Goal: Obtain resource: Download file/media

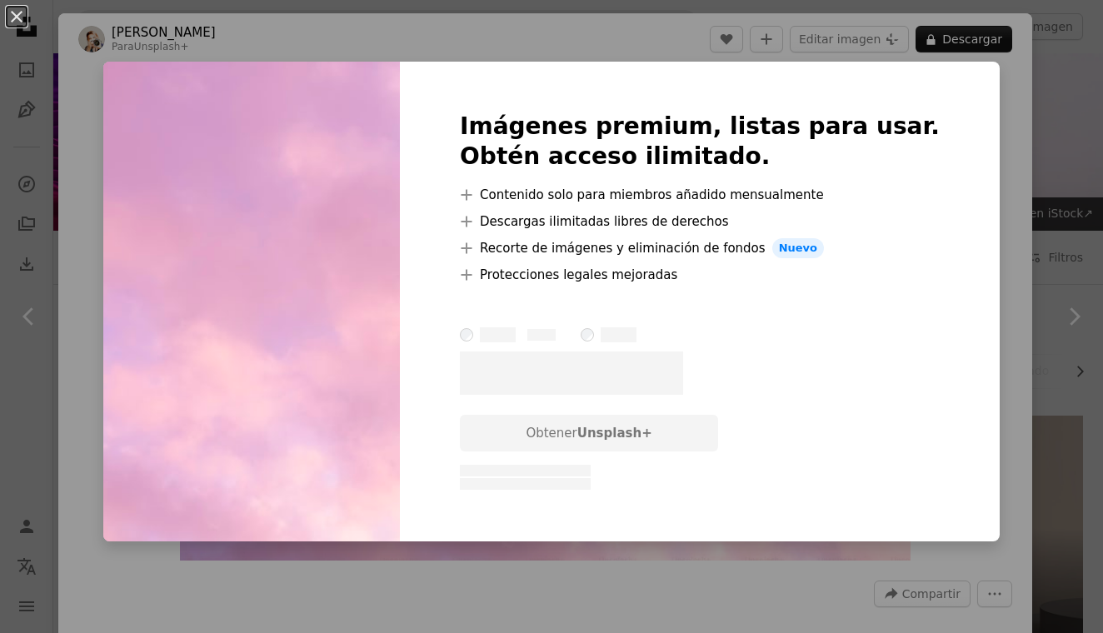
scroll to position [7554, 0]
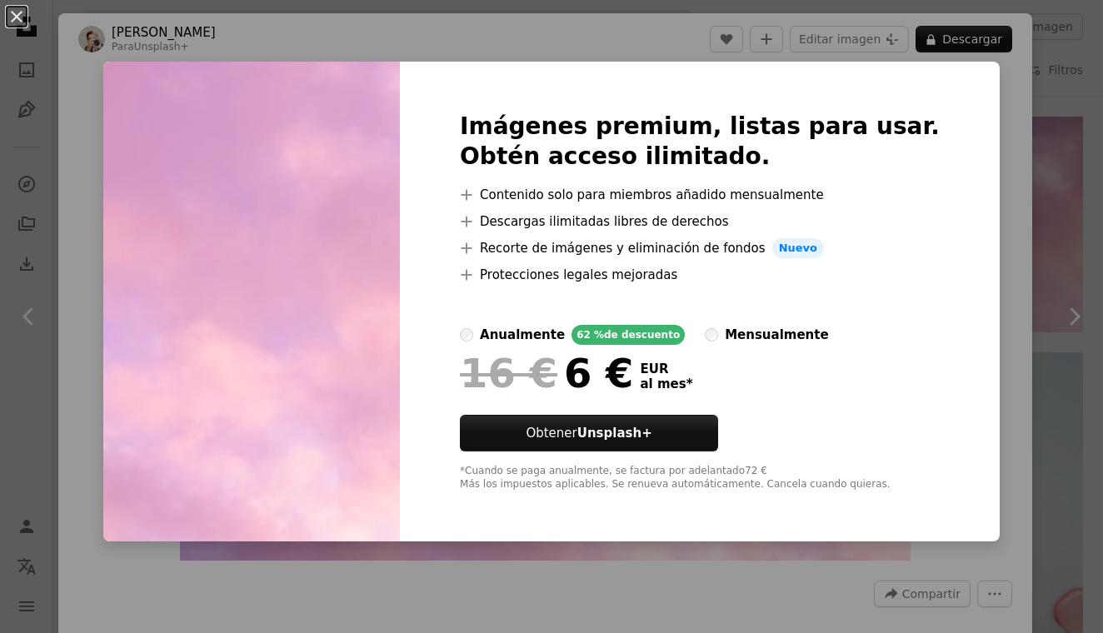
click at [988, 154] on div "An X shape Imágenes premium, listas para usar. Obtén acceso ilimitado. A plus s…" at bounding box center [551, 316] width 1103 height 633
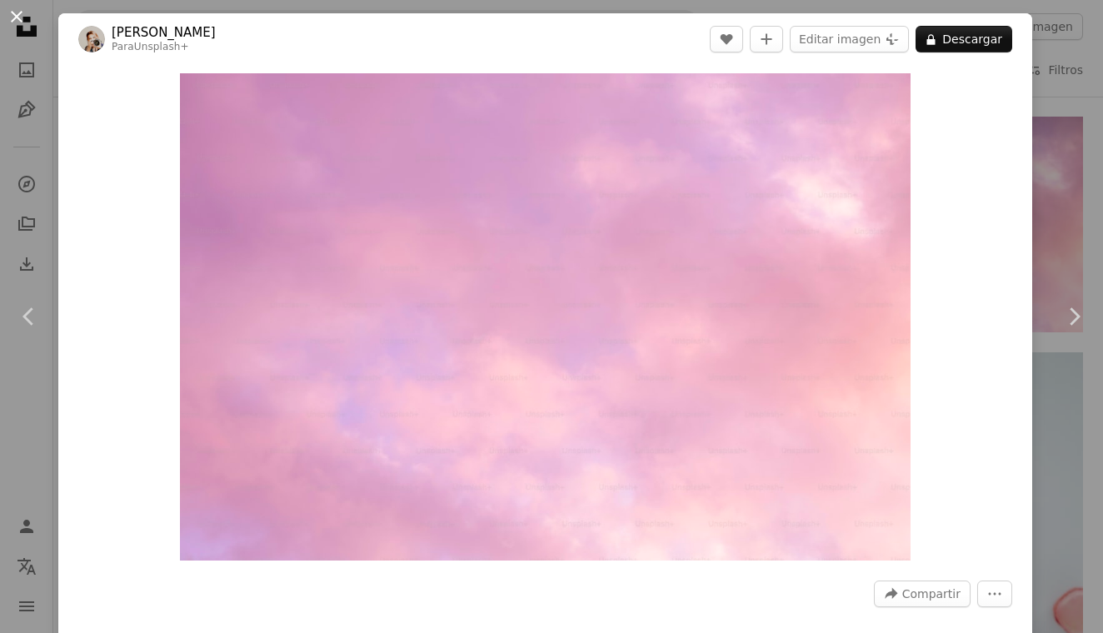
click at [21, 18] on button "An X shape" at bounding box center [17, 17] width 20 height 20
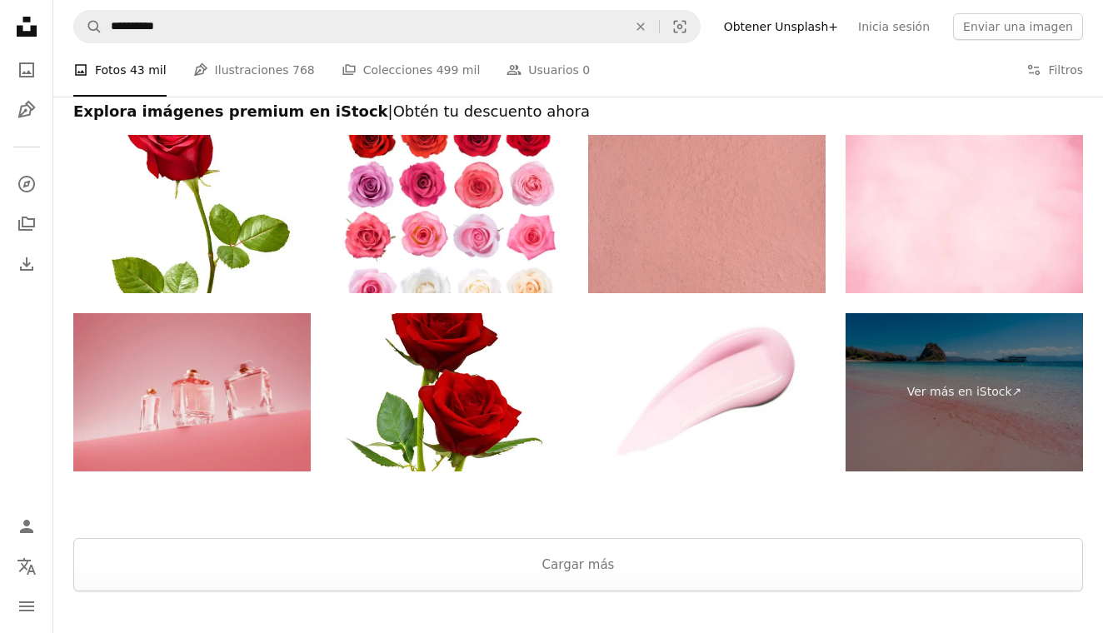
scroll to position [10711, 0]
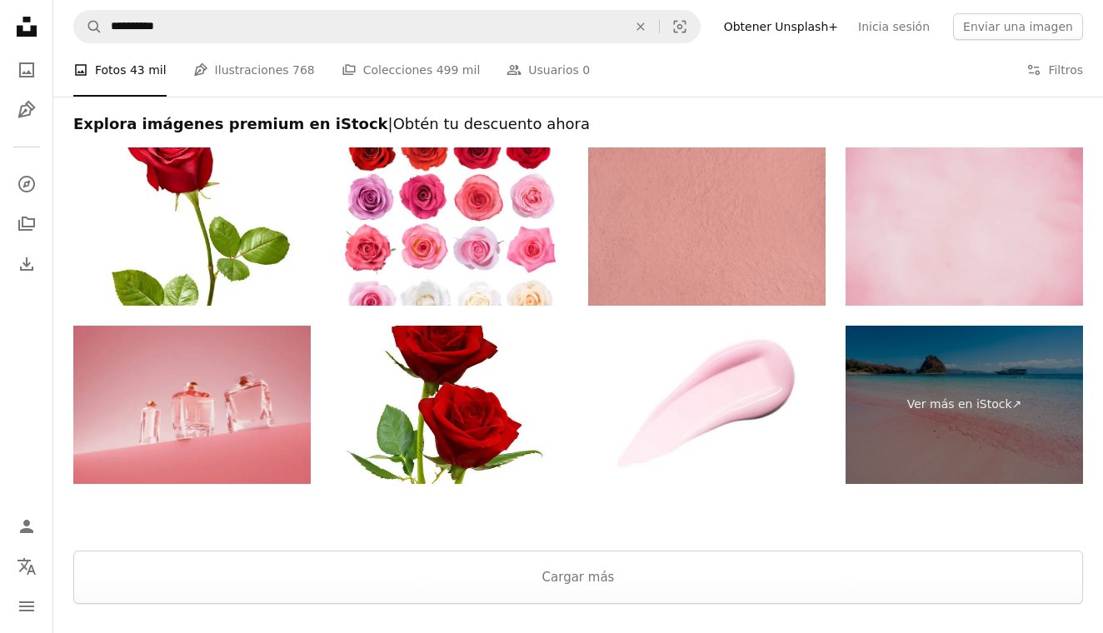
click at [964, 251] on img at bounding box center [963, 226] width 237 height 158
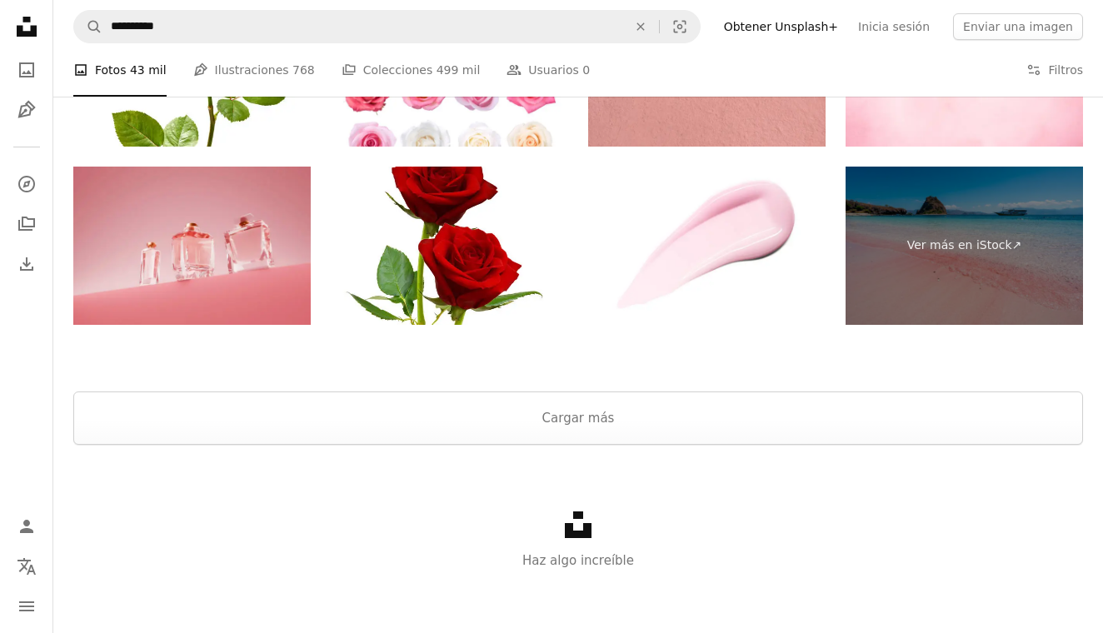
scroll to position [10869, 0]
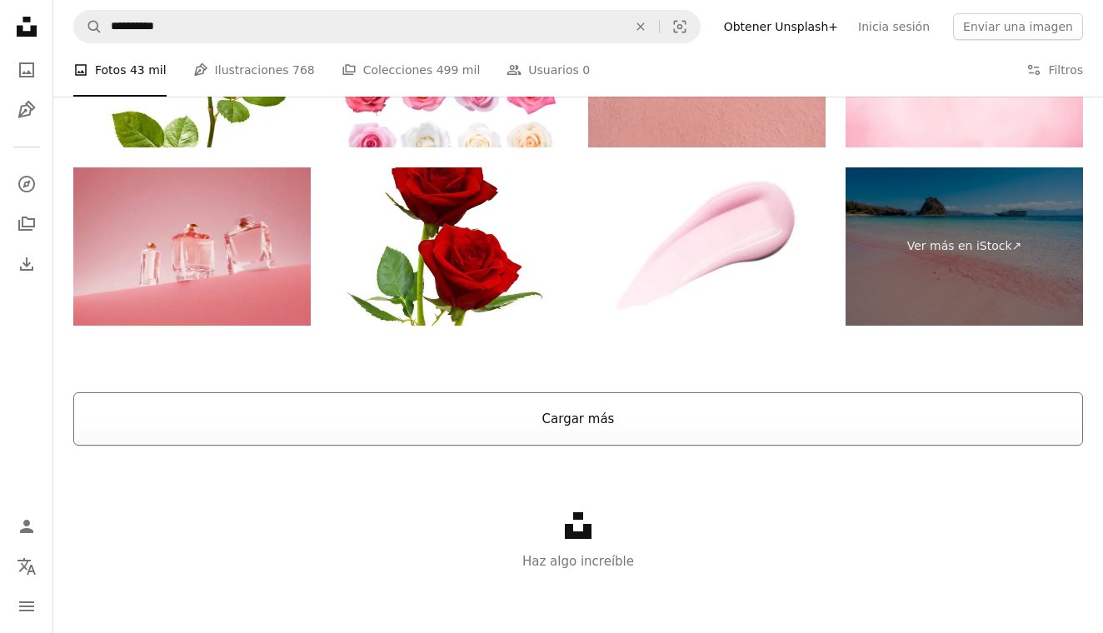
click at [753, 424] on button "Cargar más" at bounding box center [577, 418] width 1009 height 53
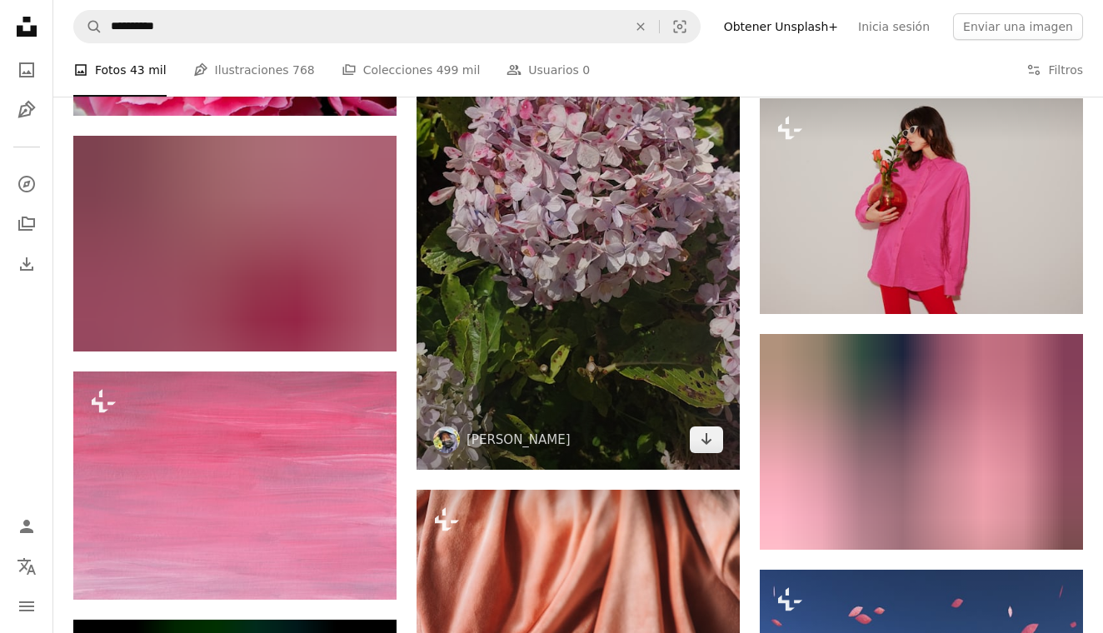
scroll to position [19073, 0]
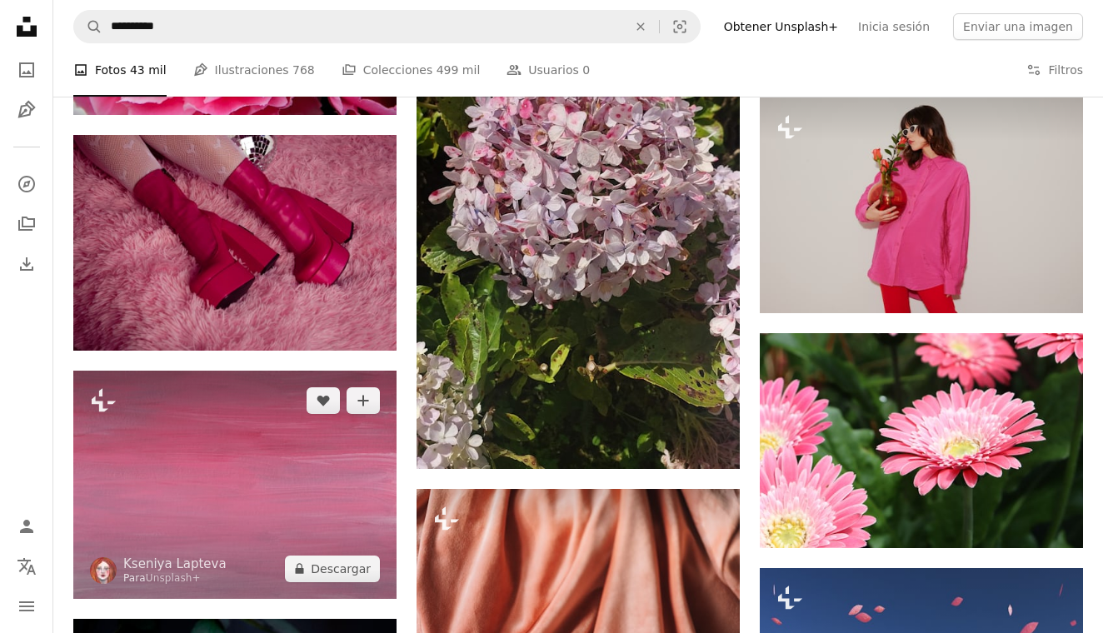
click at [231, 531] on img at bounding box center [234, 485] width 323 height 228
